Goal: Contribute content: Contribute content

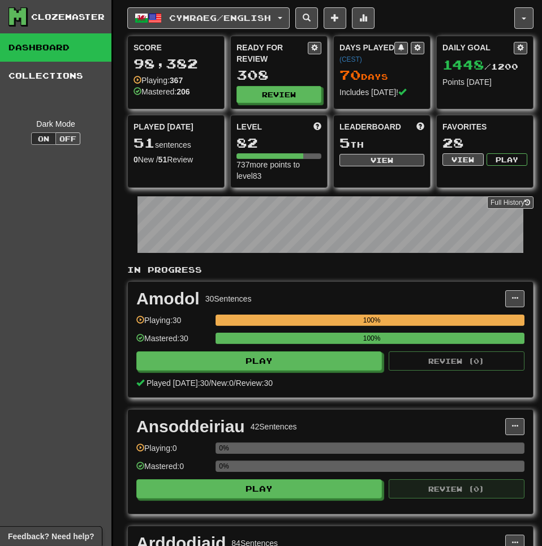
scroll to position [115, 0]
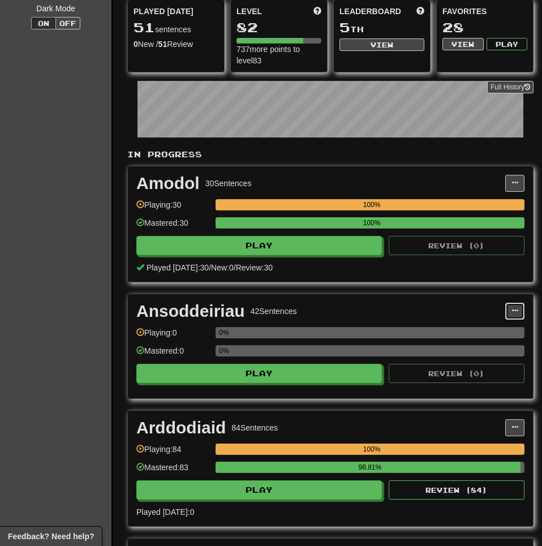
click at [510, 312] on button at bounding box center [514, 311] width 19 height 17
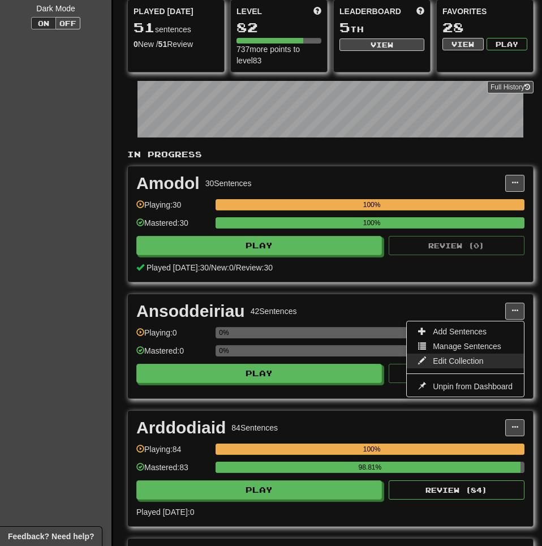
click at [458, 358] on span "Edit Collection" at bounding box center [458, 360] width 51 height 9
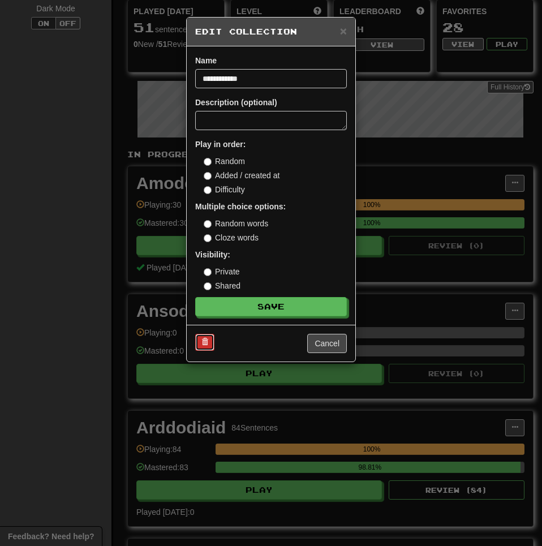
click at [200, 347] on button at bounding box center [204, 342] width 19 height 17
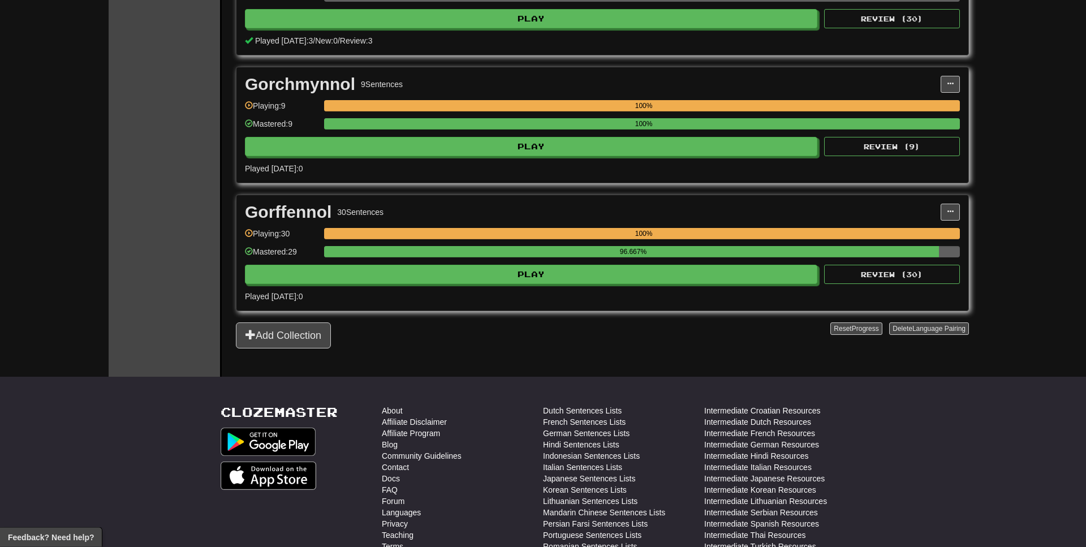
scroll to position [934, 0]
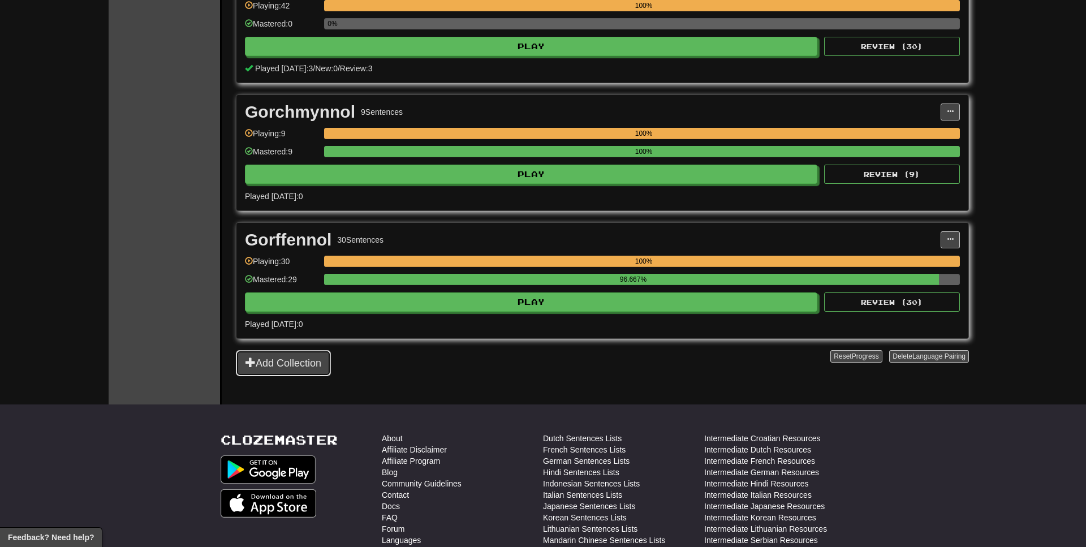
click at [325, 371] on button "Add Collection" at bounding box center [283, 363] width 95 height 26
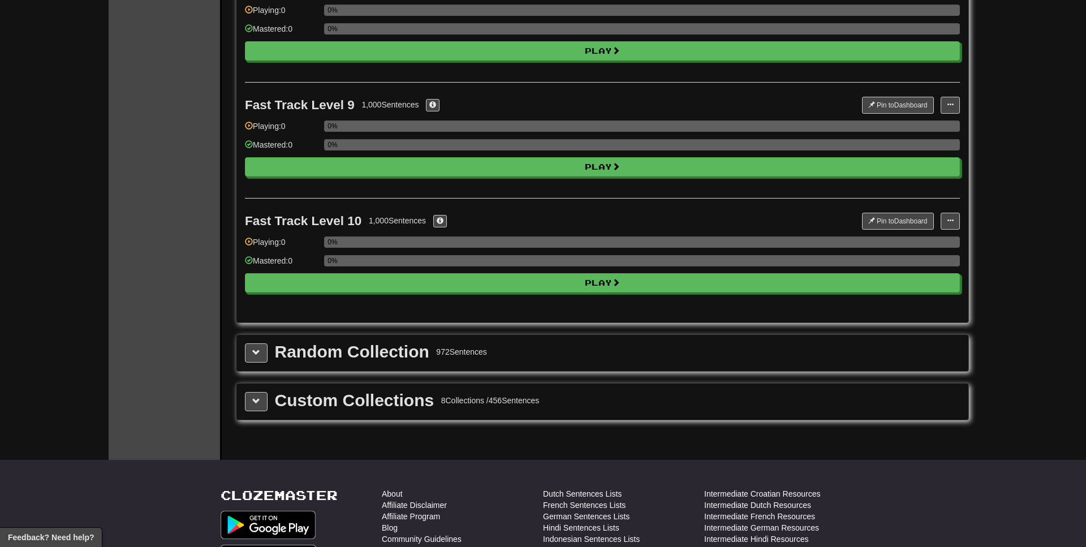
scroll to position [0, 0]
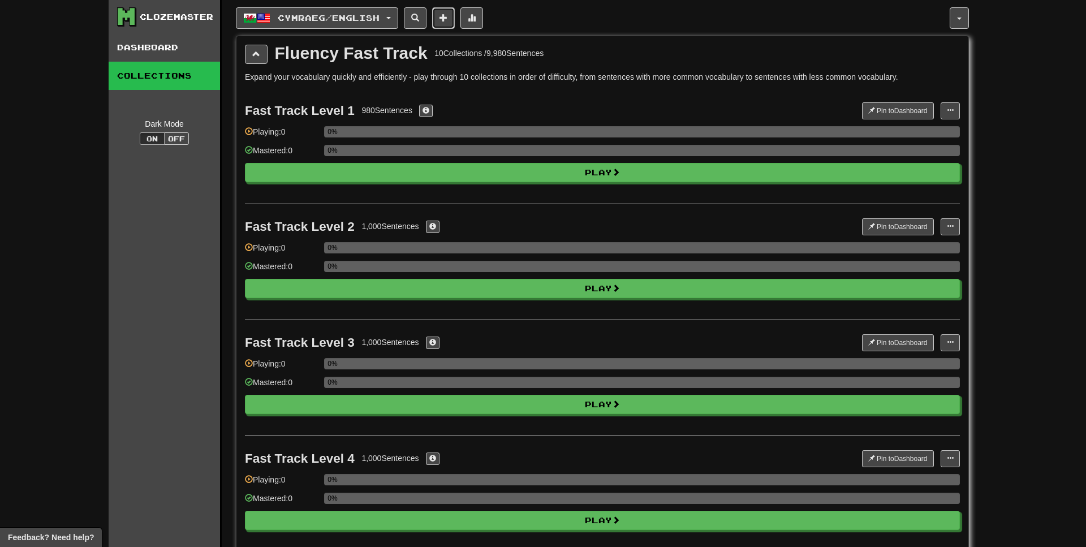
click at [455, 11] on button at bounding box center [443, 18] width 23 height 22
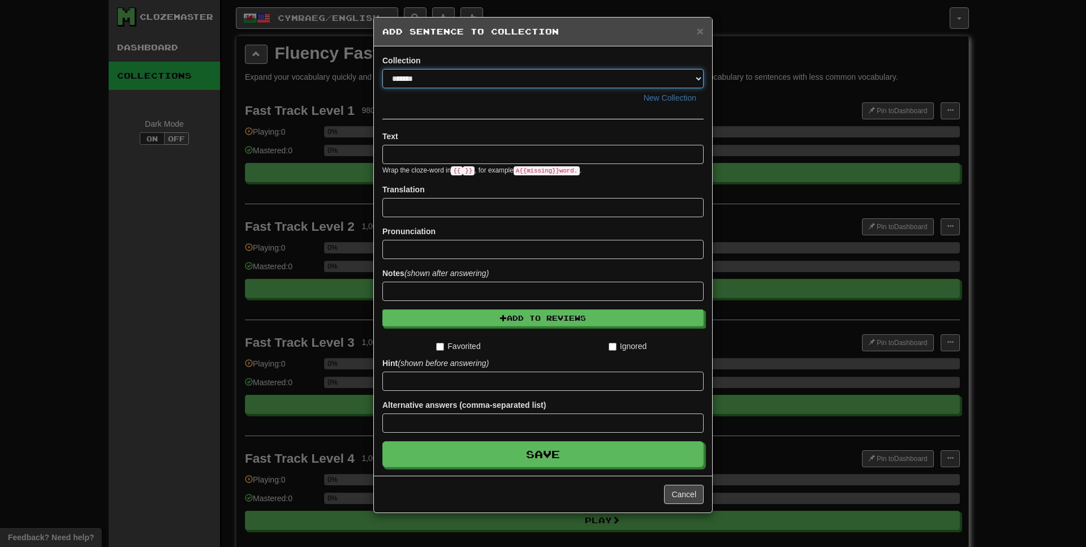
click at [424, 79] on select "**********" at bounding box center [542, 78] width 321 height 19
click at [382, 69] on select "**********" at bounding box center [542, 78] width 321 height 19
click at [541, 493] on button "Cancel" at bounding box center [684, 494] width 40 height 19
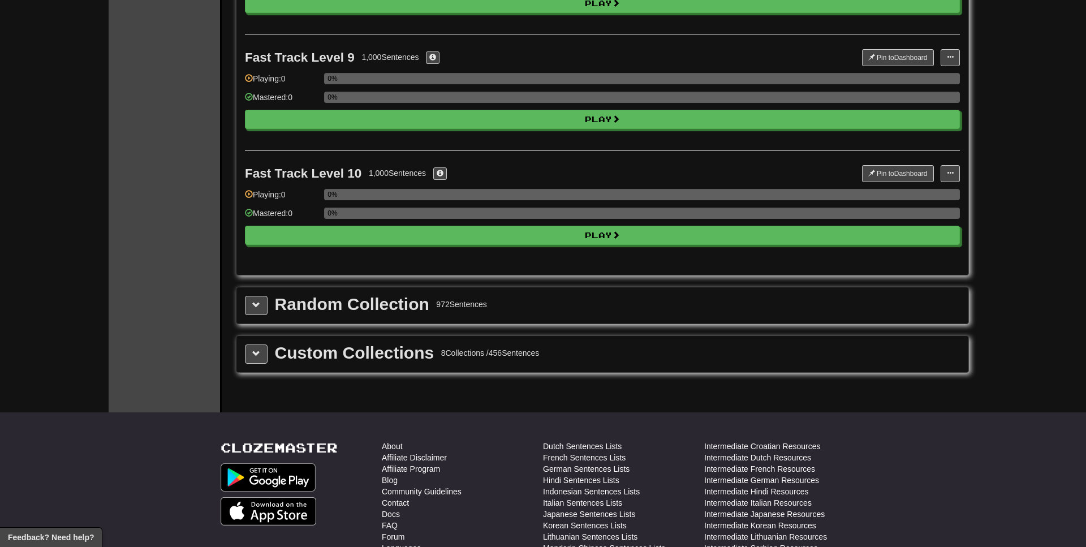
scroll to position [1212, 0]
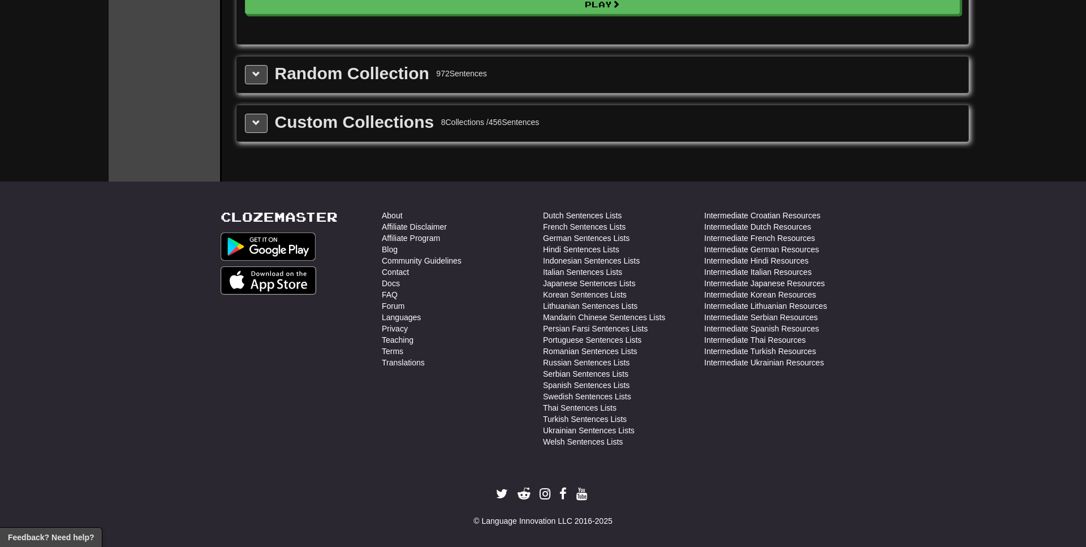
click at [270, 130] on div "Custom Collections 8 Collections / 456 Sentences" at bounding box center [602, 123] width 715 height 19
click at [264, 130] on button at bounding box center [256, 123] width 23 height 19
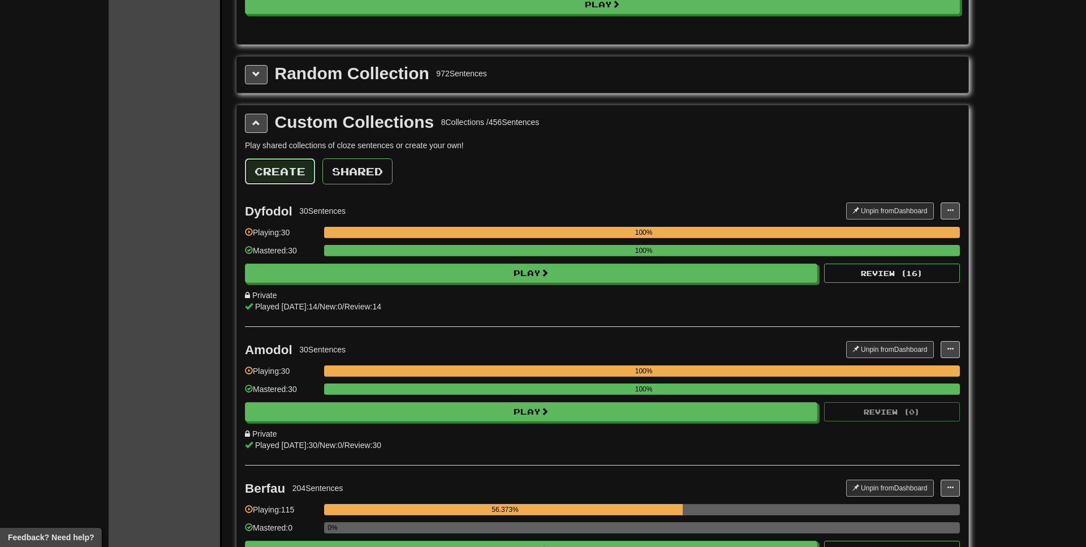
click at [299, 167] on button "Create" at bounding box center [280, 171] width 70 height 26
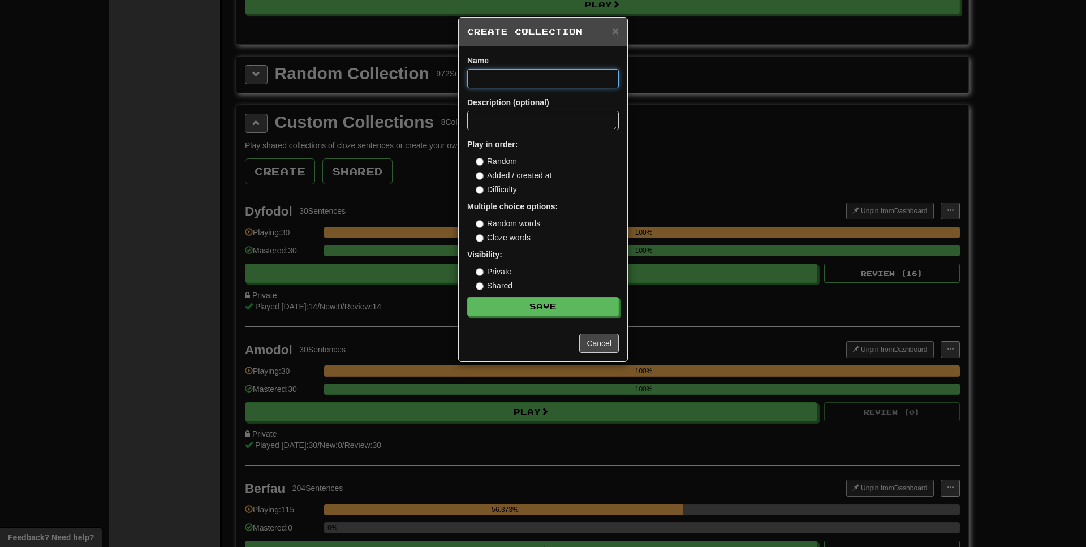
click at [509, 78] on input at bounding box center [543, 78] width 152 height 19
paste input "**********"
type input "**********"
click at [505, 238] on label "Cloze words" at bounding box center [503, 237] width 55 height 11
click at [485, 193] on label "Difficulty" at bounding box center [496, 189] width 41 height 11
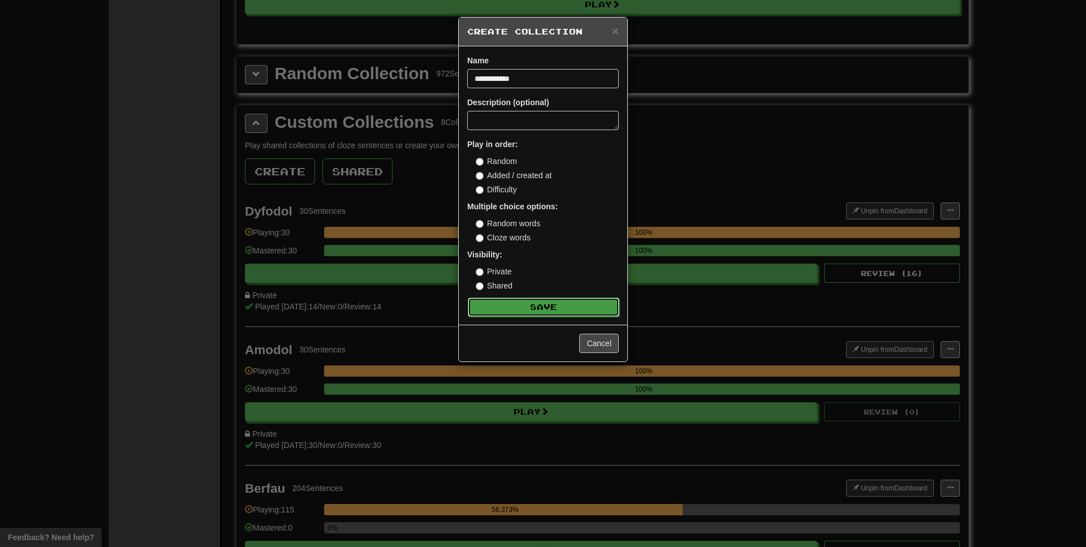
click at [541, 303] on button "Save" at bounding box center [544, 307] width 152 height 19
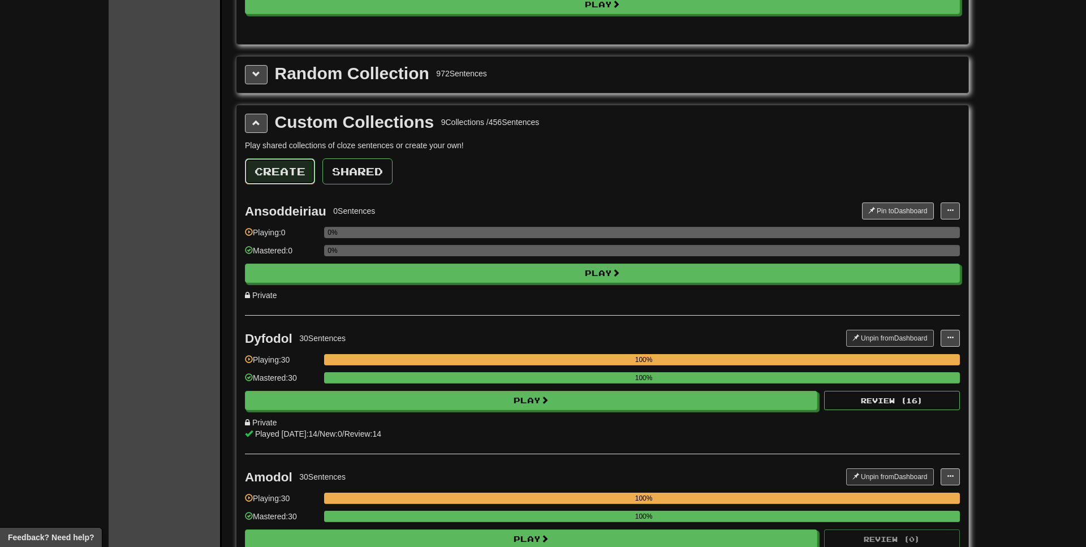
click at [306, 175] on button "Create" at bounding box center [280, 171] width 70 height 26
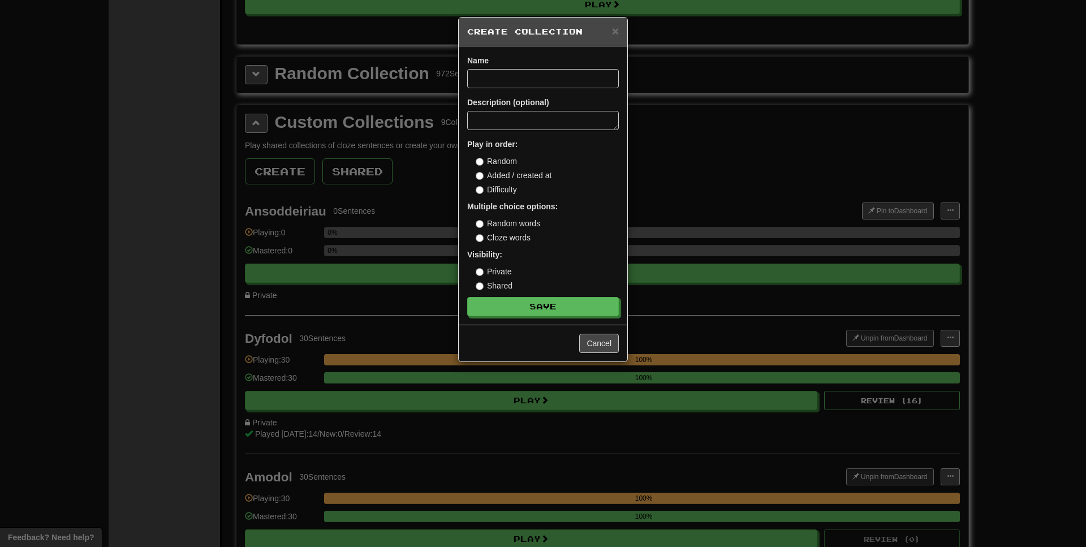
click at [482, 93] on form "Name Description (optional) Play in order: Random Added / created at Difficulty…" at bounding box center [543, 185] width 152 height 261
click at [485, 82] on input at bounding box center [543, 78] width 152 height 19
paste input "******"
type input "******"
click at [511, 236] on label "Cloze words" at bounding box center [503, 237] width 55 height 11
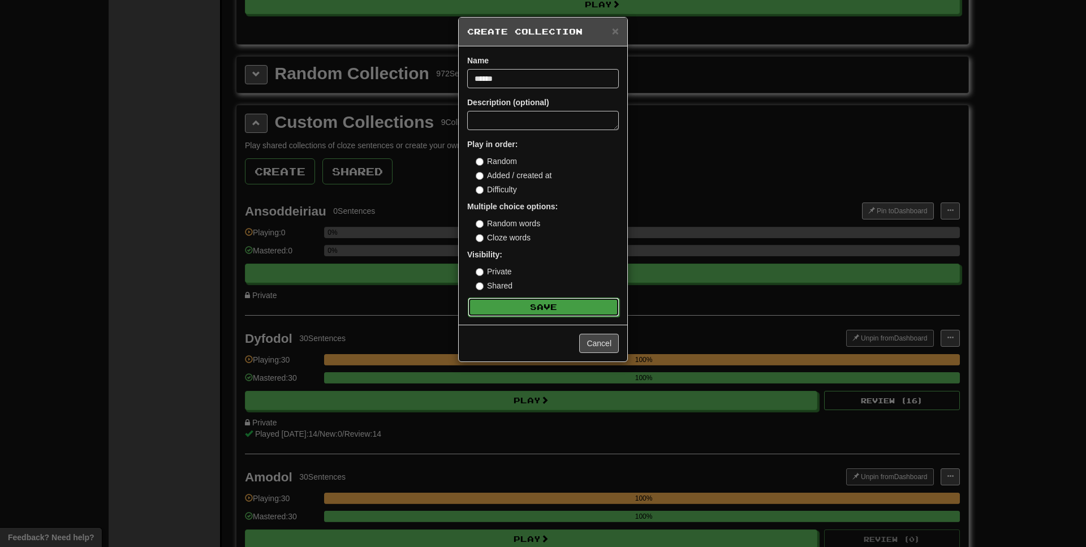
click at [541, 307] on button "Save" at bounding box center [544, 307] width 152 height 19
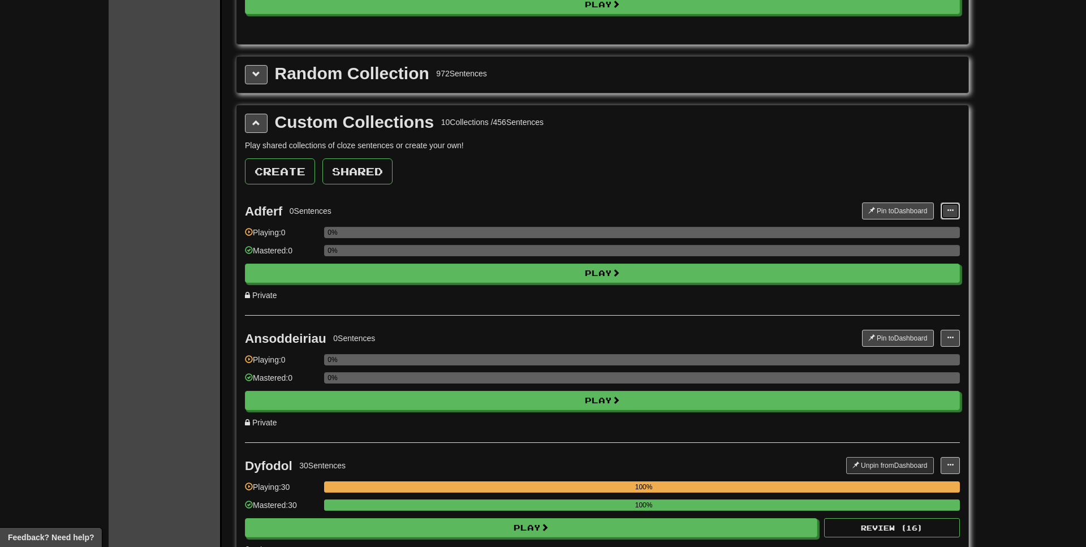
click at [541, 218] on button at bounding box center [950, 211] width 19 height 17
click at [541, 234] on span "Add Sentences" at bounding box center [907, 231] width 54 height 9
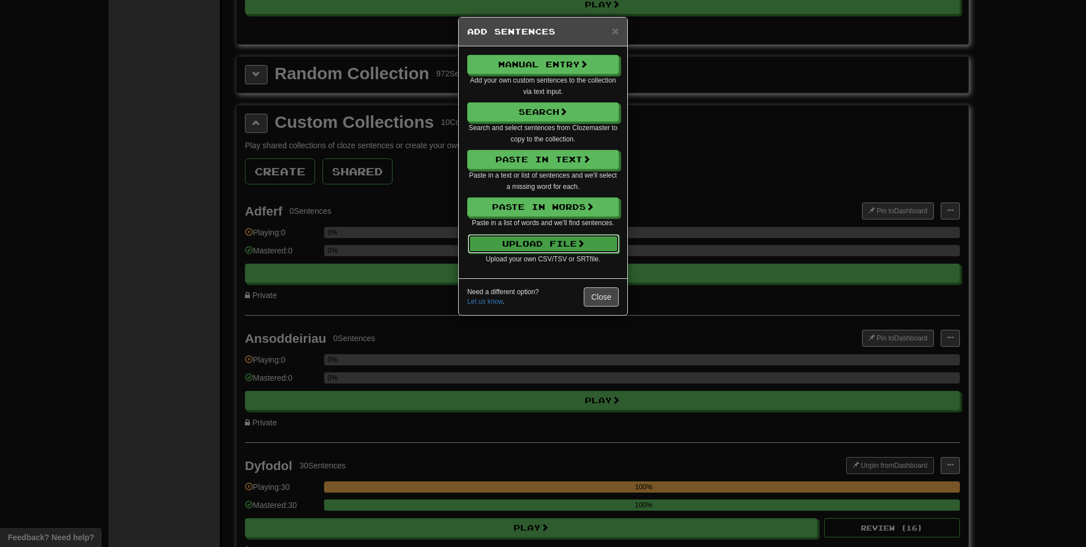
click at [541, 242] on button "Upload File" at bounding box center [544, 243] width 152 height 19
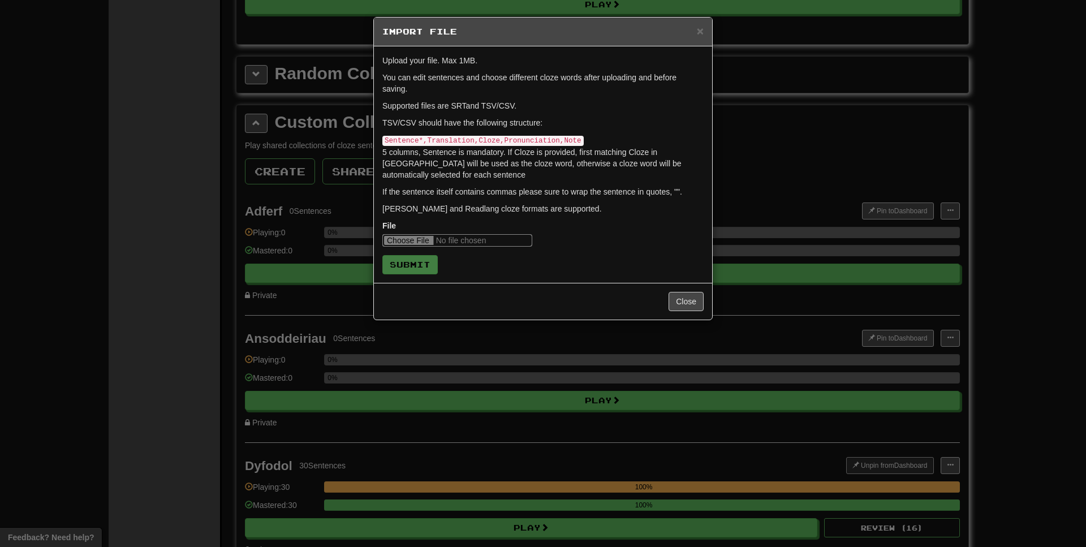
click at [407, 240] on input "file" at bounding box center [457, 240] width 150 height 12
type input "**********"
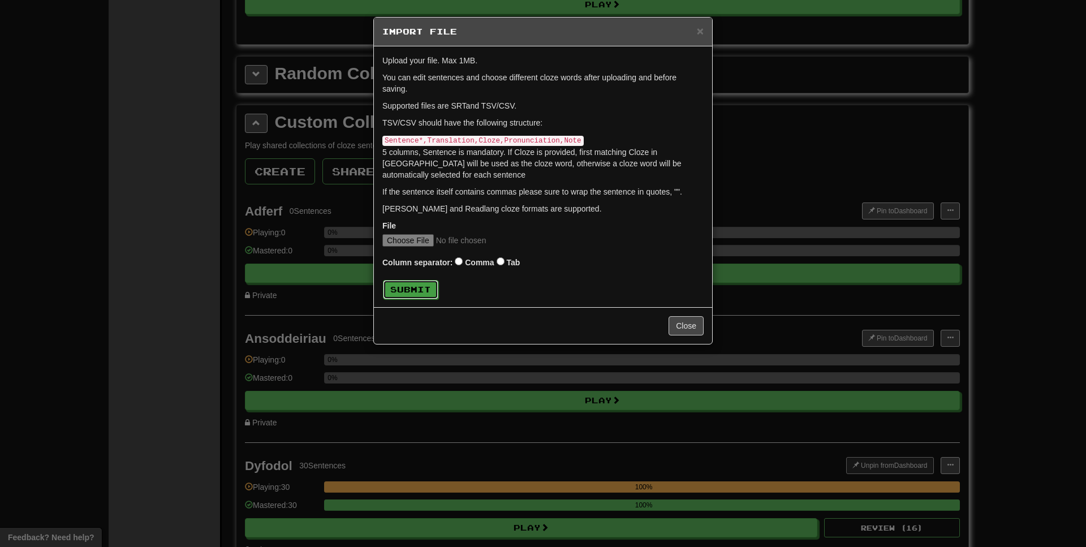
click at [410, 289] on button "Submit" at bounding box center [410, 289] width 55 height 19
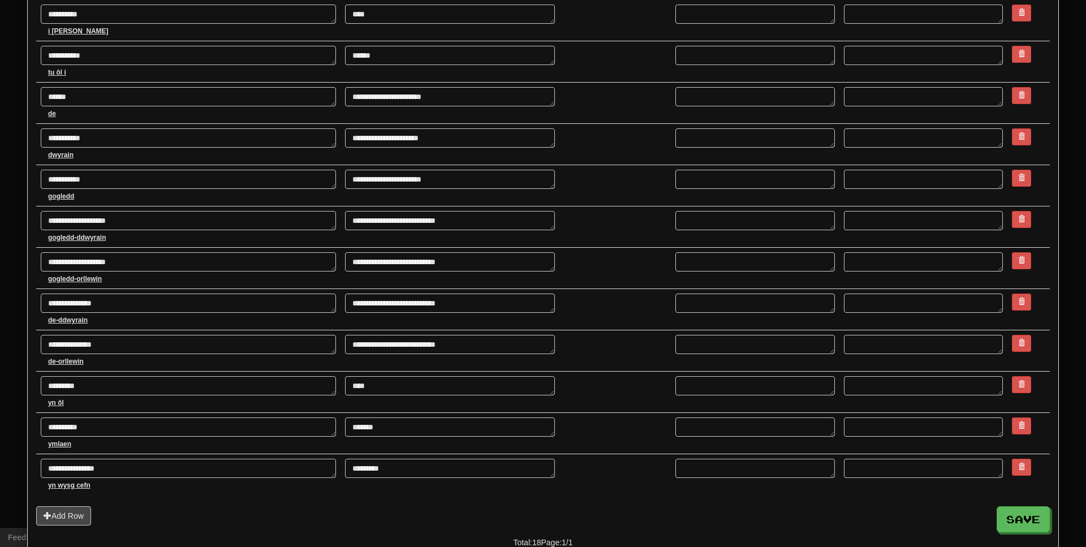
scroll to position [411, 0]
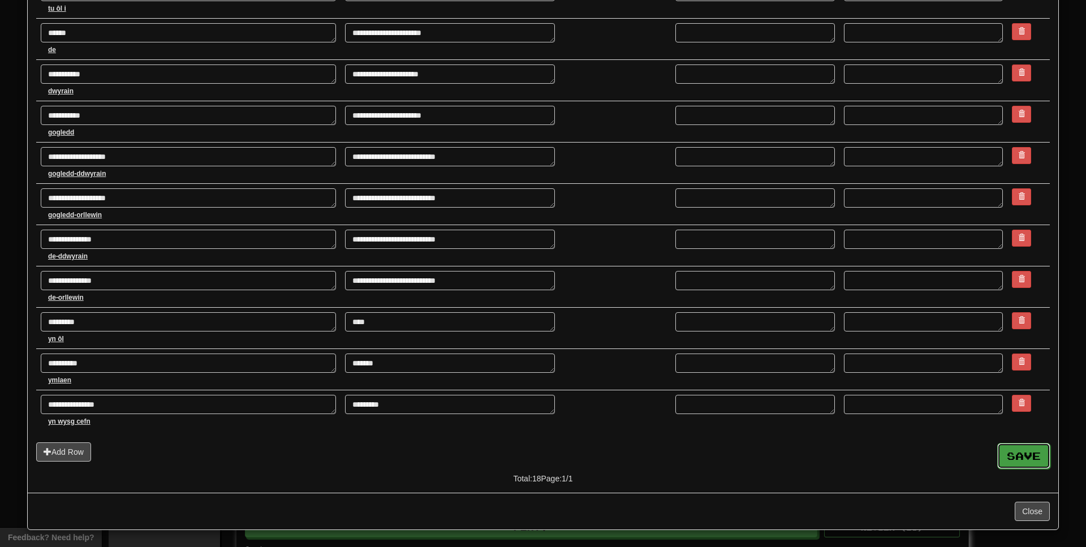
click at [541, 461] on button "Save" at bounding box center [1024, 456] width 53 height 26
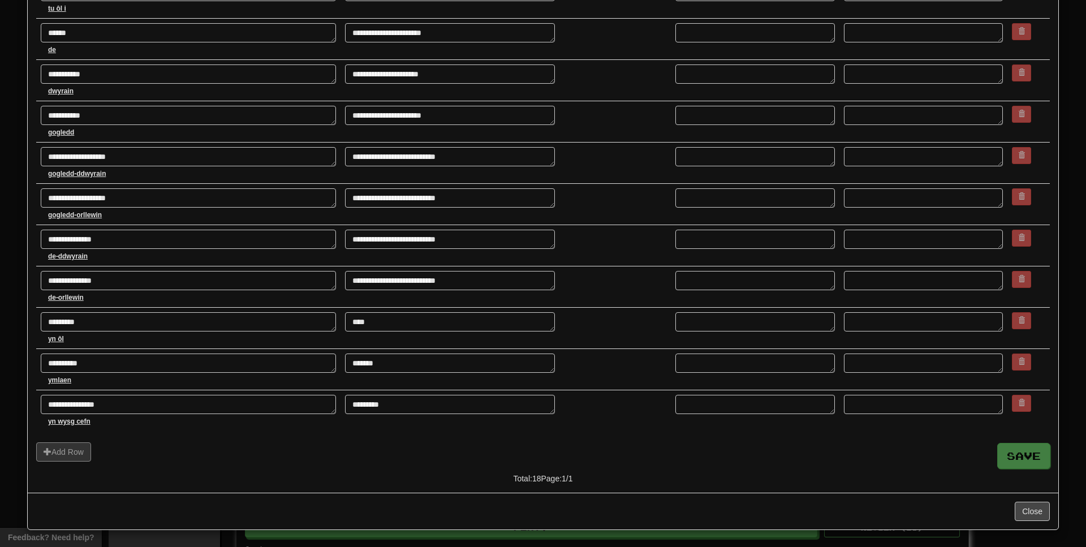
type textarea "*"
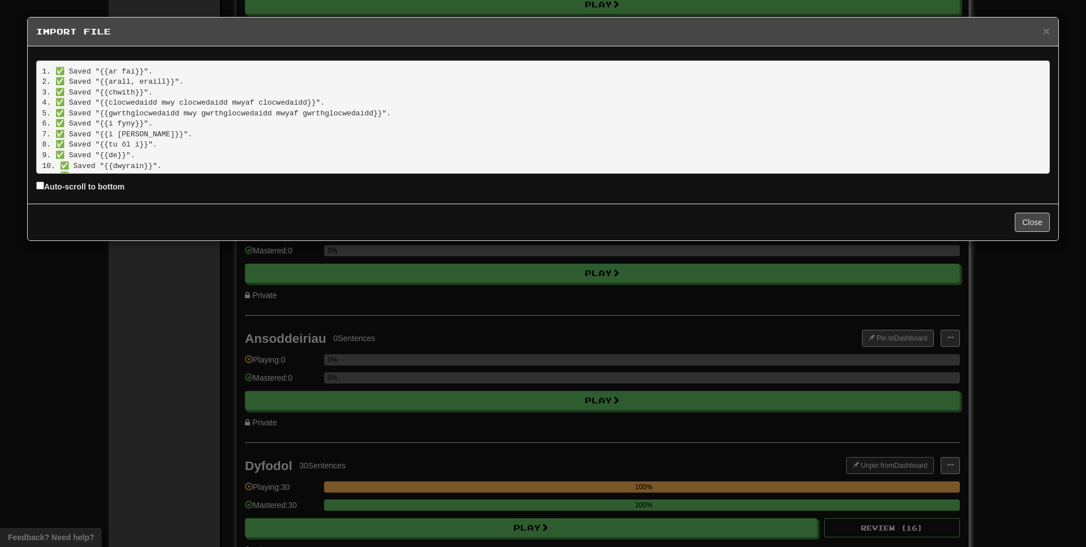
scroll to position [98, 0]
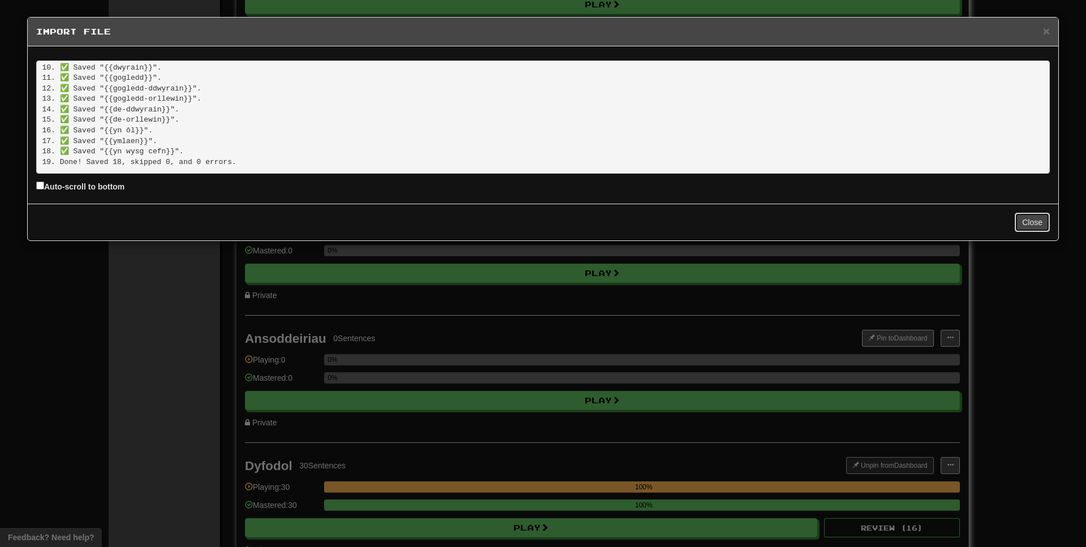
click at [541, 217] on button "Close" at bounding box center [1032, 222] width 35 height 19
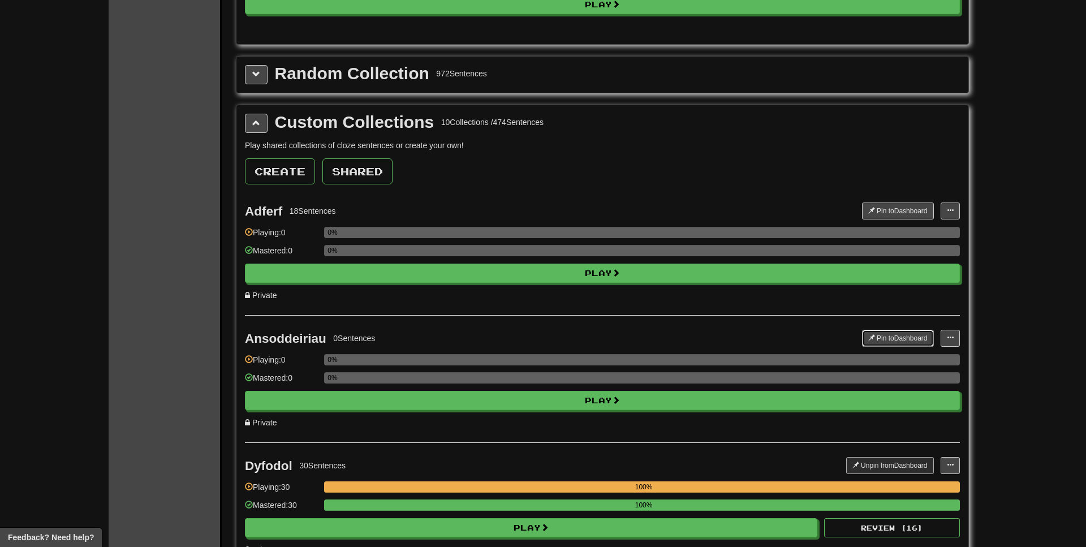
drag, startPoint x: 892, startPoint y: 337, endPoint x: 903, endPoint y: 311, distance: 28.7
click at [541, 204] on button "Pin to Dashboard" at bounding box center [898, 211] width 72 height 17
click at [541, 331] on button at bounding box center [950, 338] width 19 height 17
click at [541, 358] on span "Add Sentences" at bounding box center [907, 358] width 54 height 9
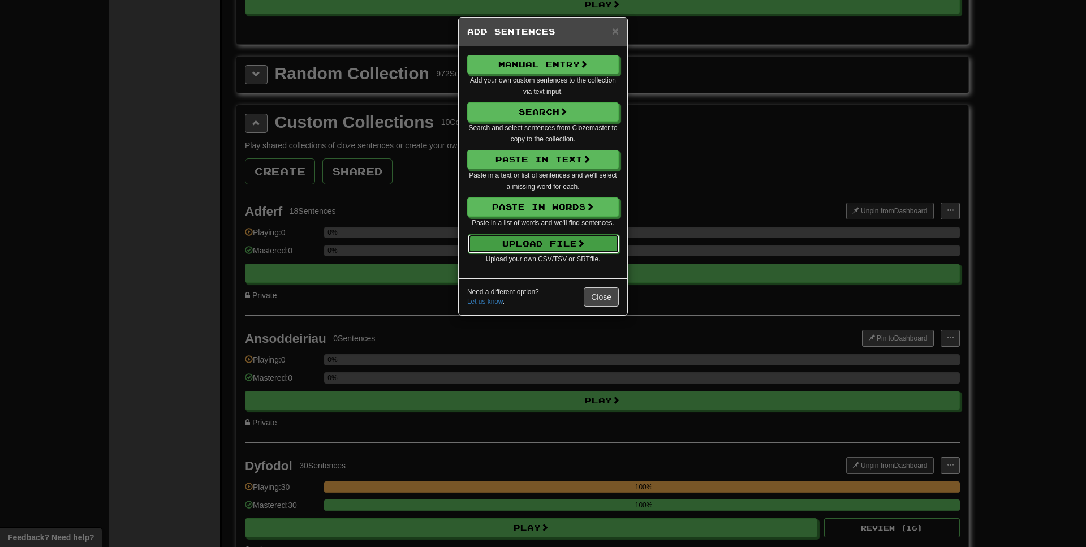
click at [541, 243] on button "Upload File" at bounding box center [544, 243] width 152 height 19
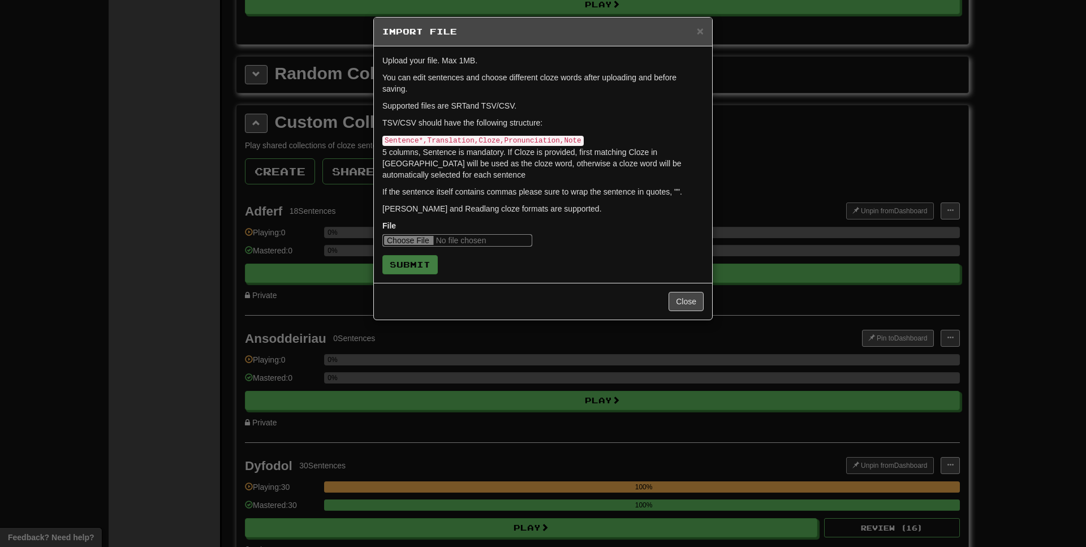
click at [409, 239] on input "file" at bounding box center [457, 240] width 150 height 12
type input "**********"
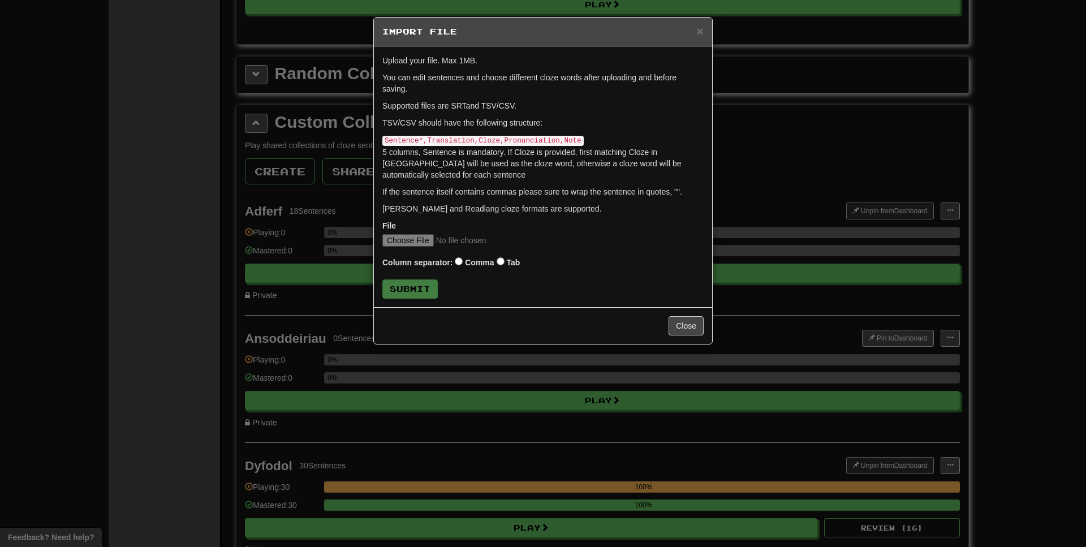
click at [507, 263] on div "Column separator: Comma Tab" at bounding box center [542, 263] width 321 height 16
click at [436, 282] on button "Submit" at bounding box center [410, 289] width 55 height 19
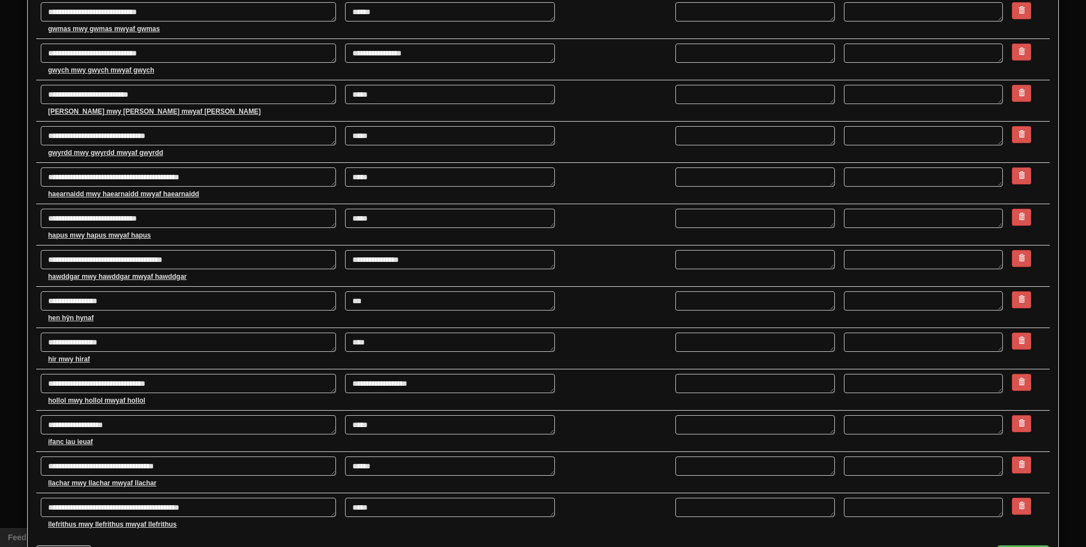
scroll to position [1736, 0]
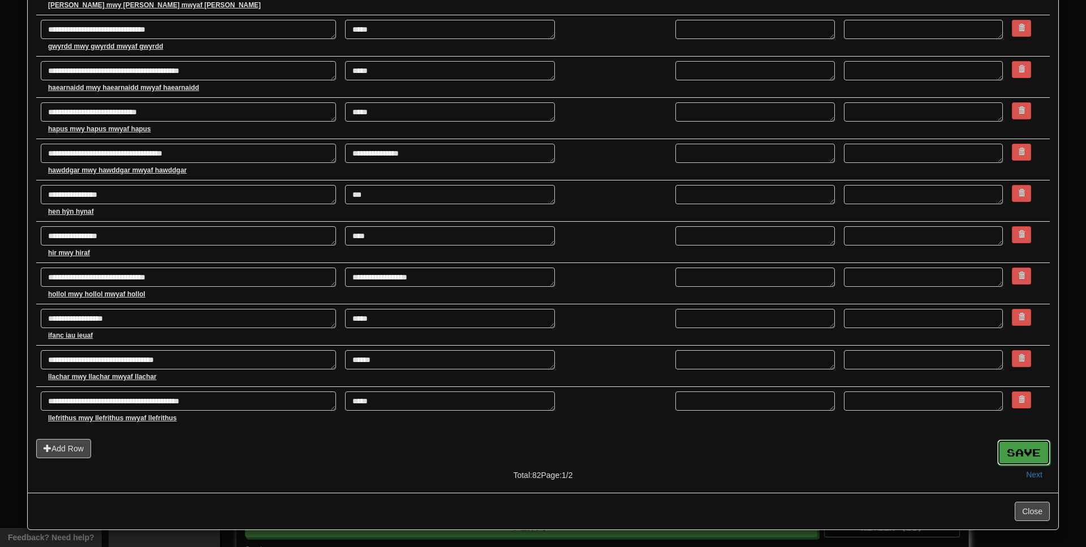
click at [541, 446] on button "Save" at bounding box center [1024, 453] width 53 height 26
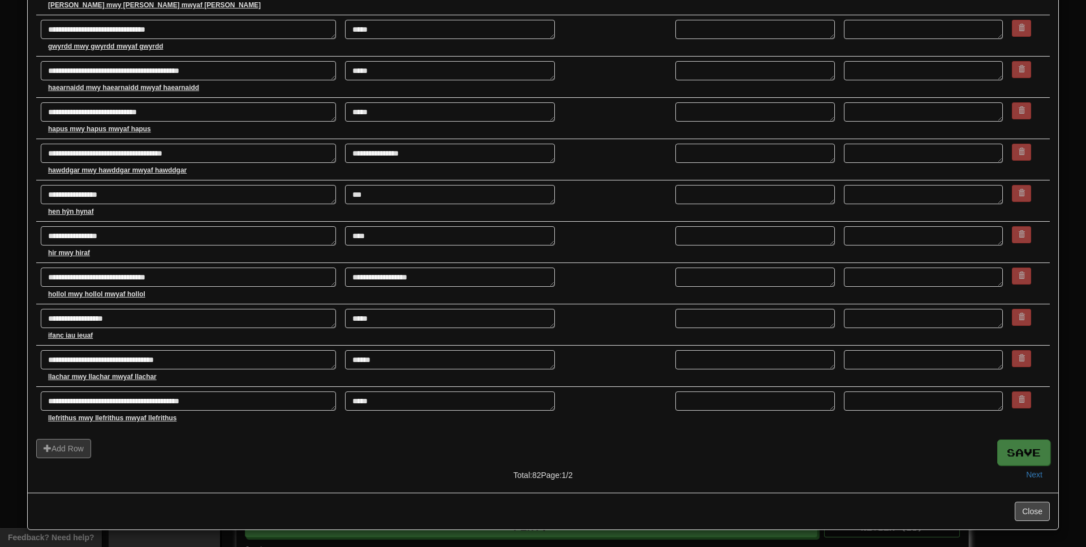
type textarea "*"
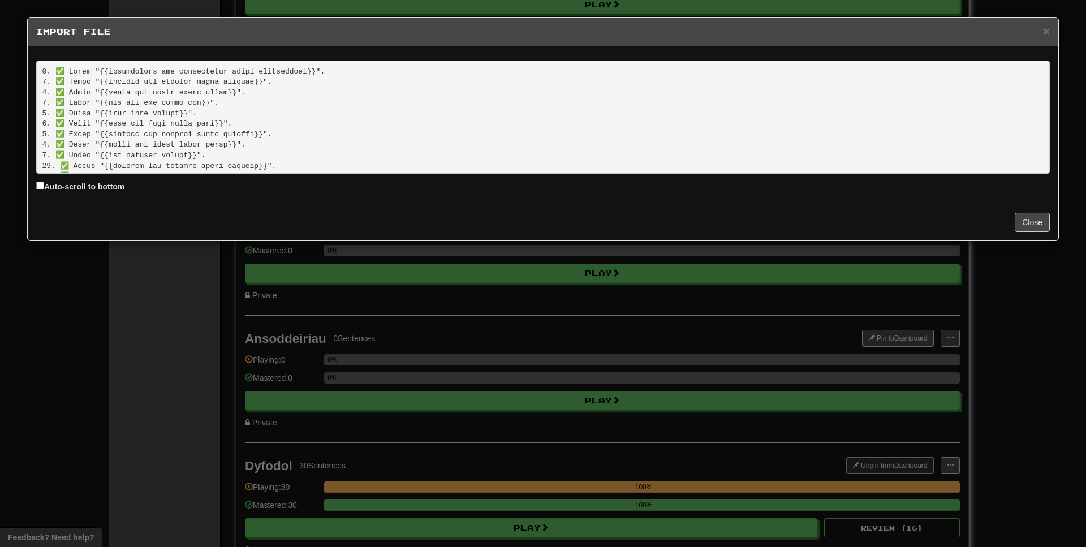
scroll to position [771, 0]
click at [541, 220] on button "Close" at bounding box center [1032, 222] width 35 height 19
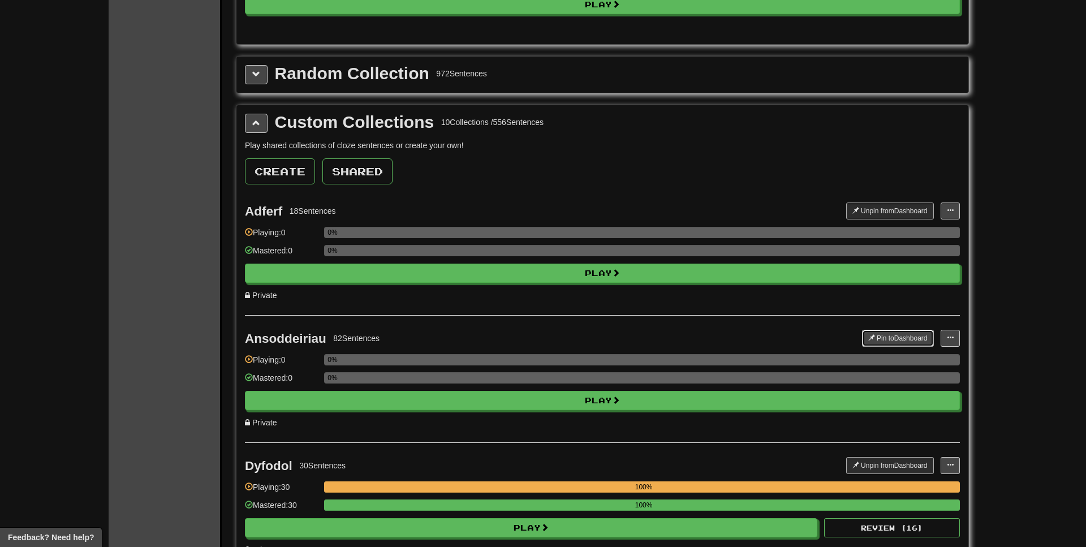
click at [541, 332] on button "Pin to Dashboard" at bounding box center [898, 338] width 72 height 17
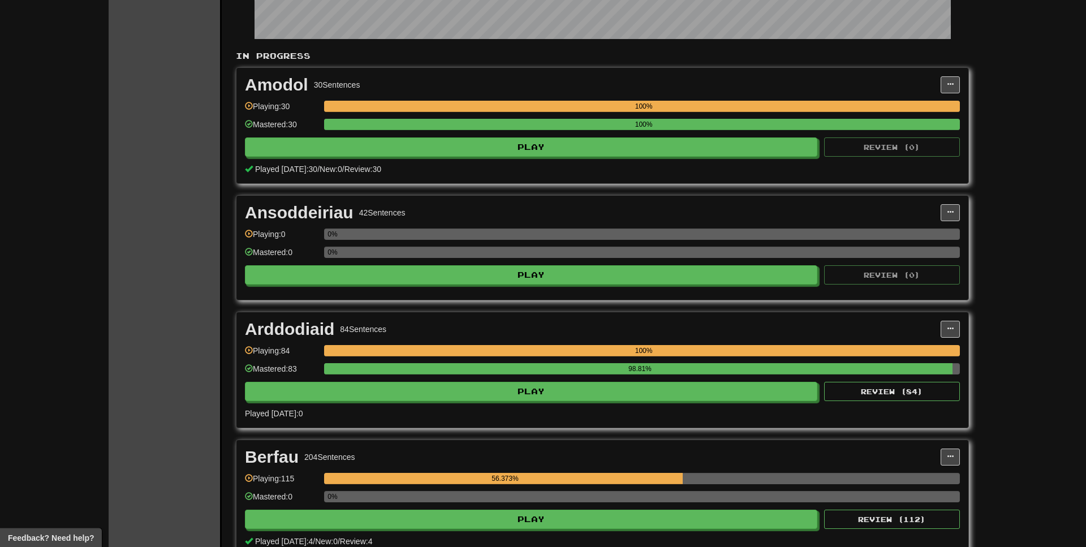
scroll to position [289, 0]
